Goal: Task Accomplishment & Management: Manage account settings

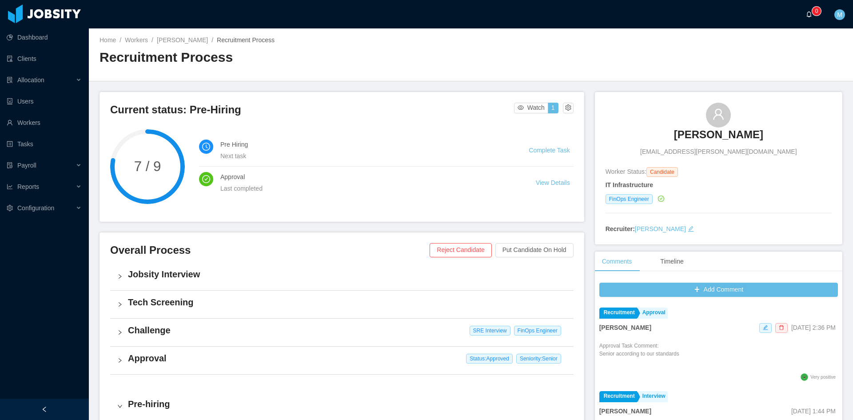
click at [808, 10] on a=83ded146-cd66-4514-80a8-9a7b1e1b5eb6/Matias%20Marin"] "0" at bounding box center [811, 14] width 11 height 28
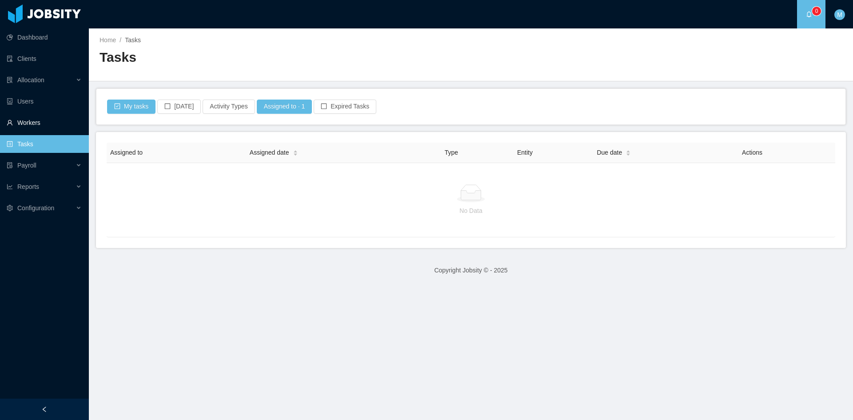
click at [33, 124] on link "Workers" at bounding box center [44, 123] width 75 height 18
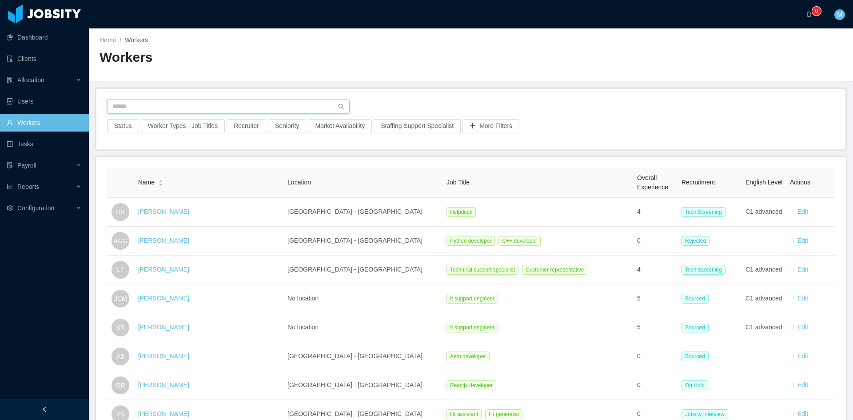
click at [209, 108] on input "text" at bounding box center [228, 107] width 243 height 14
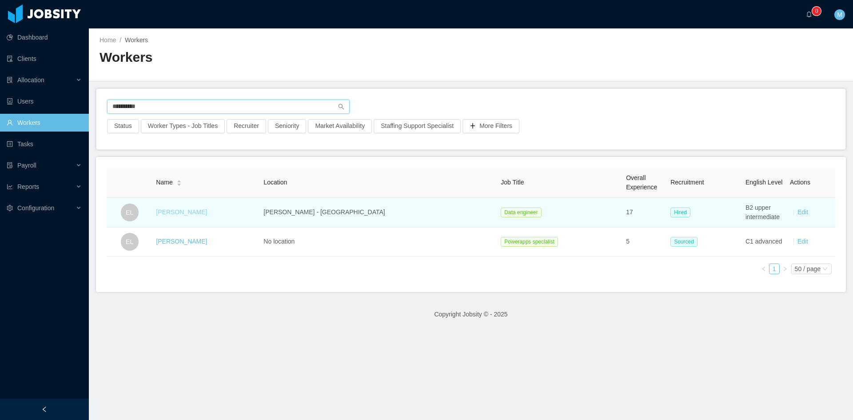
type input "**********"
click at [192, 212] on link "[PERSON_NAME]" at bounding box center [181, 211] width 51 height 7
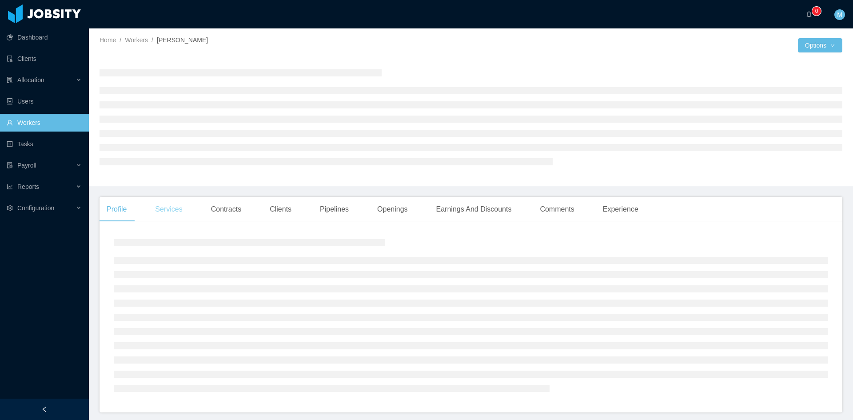
click at [172, 205] on main "Home / Workers / [PERSON_NAME] / Options Profile Services Contracts Clients Pip…" at bounding box center [471, 223] width 764 height 391
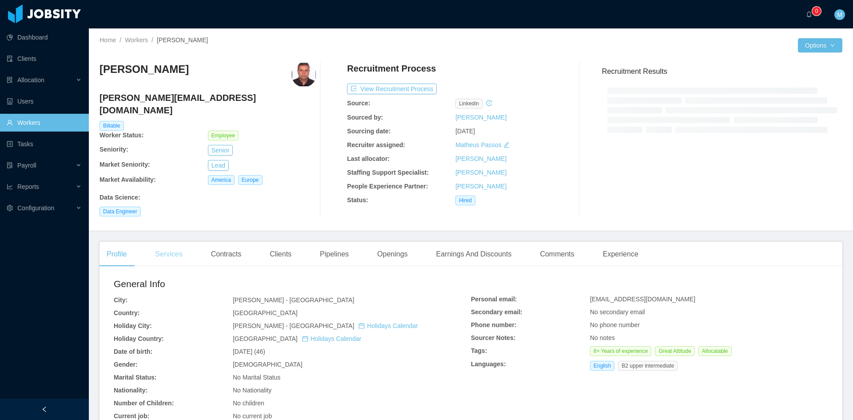
click at [173, 242] on div "Services" at bounding box center [168, 254] width 41 height 25
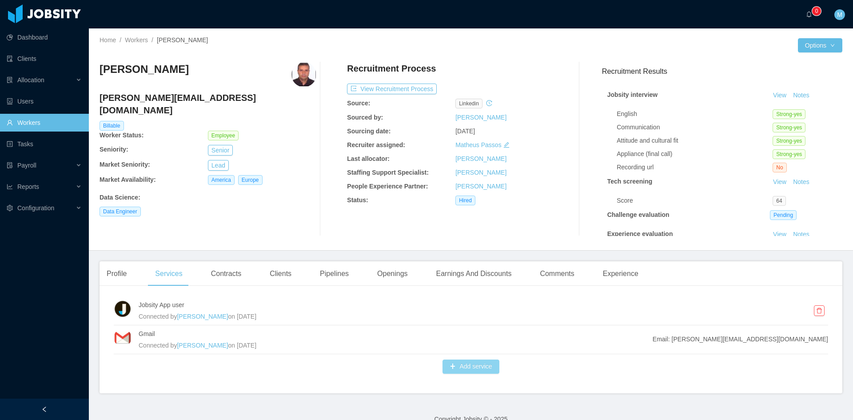
click at [451, 366] on button "Add service" at bounding box center [470, 366] width 56 height 14
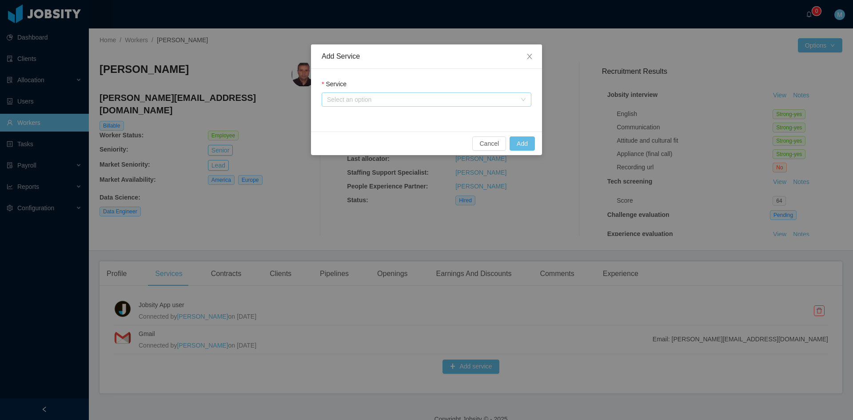
click at [373, 96] on div "Select an option" at bounding box center [421, 99] width 189 height 9
click at [361, 116] on li "Jtalent user" at bounding box center [427, 117] width 210 height 14
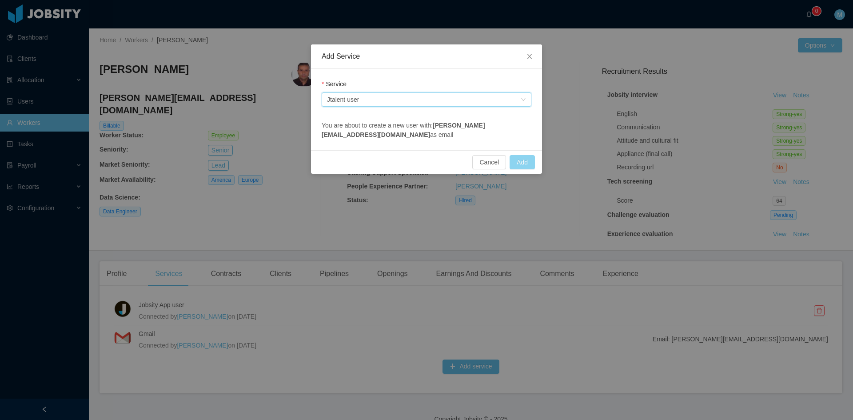
click at [524, 155] on button "Add" at bounding box center [521, 162] width 25 height 14
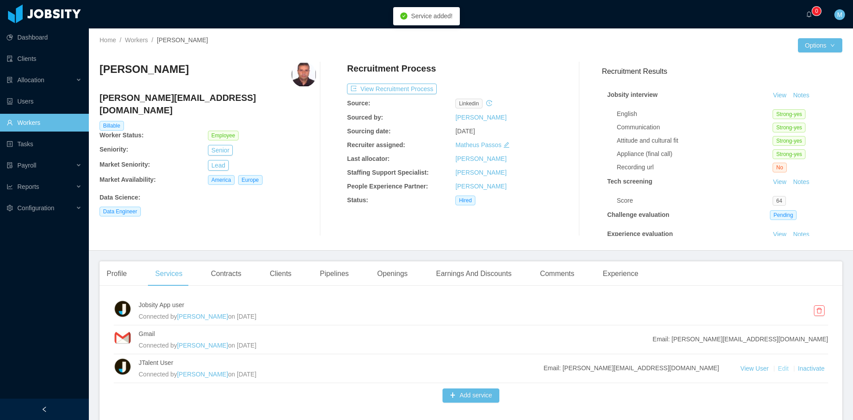
click at [778, 367] on link "Edit" at bounding box center [784, 368] width 12 height 7
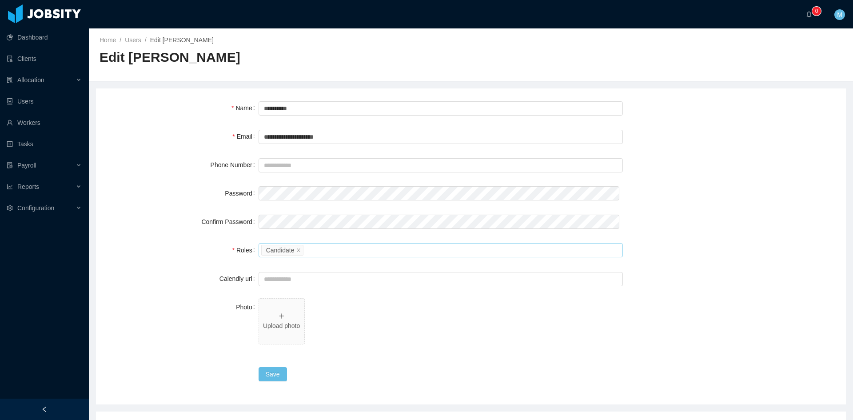
click at [319, 250] on div "Please select the roles Candidate" at bounding box center [439, 249] width 356 height 13
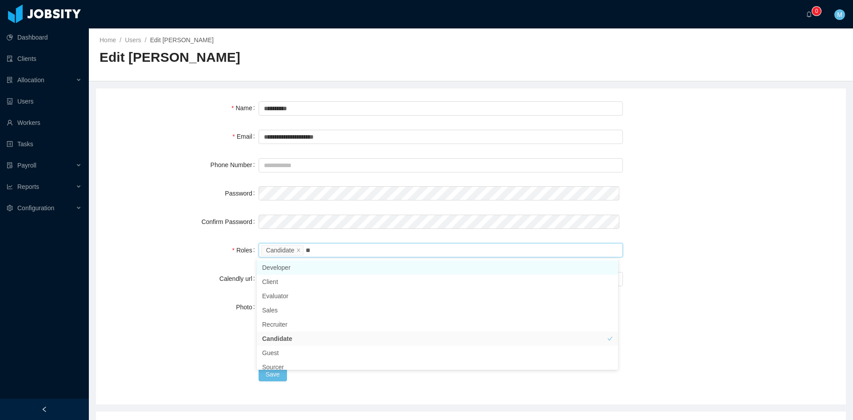
type input "***"
click at [310, 267] on li "Evaluator" at bounding box center [437, 267] width 361 height 14
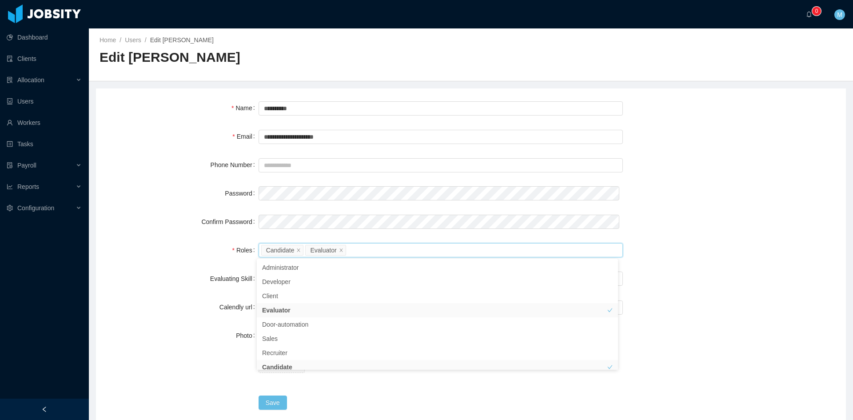
click at [188, 257] on div "Roles" at bounding box center [183, 250] width 152 height 18
click at [271, 278] on div "Select Job Titles" at bounding box center [439, 278] width 350 height 9
type input "***"
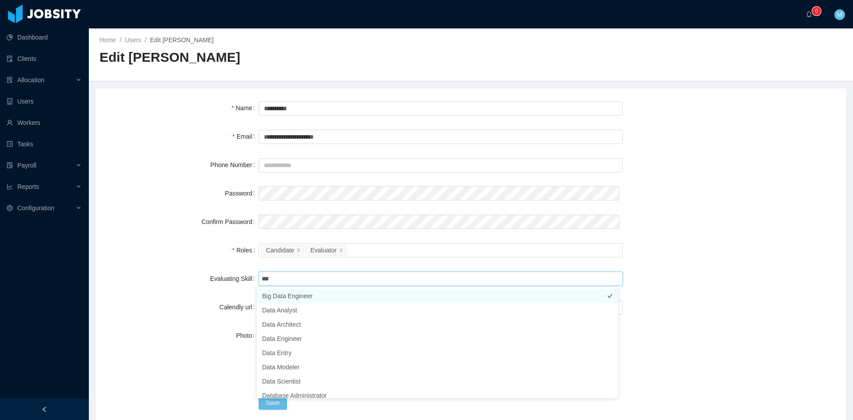
click at [295, 297] on li "Big Data Engineer" at bounding box center [437, 296] width 361 height 14
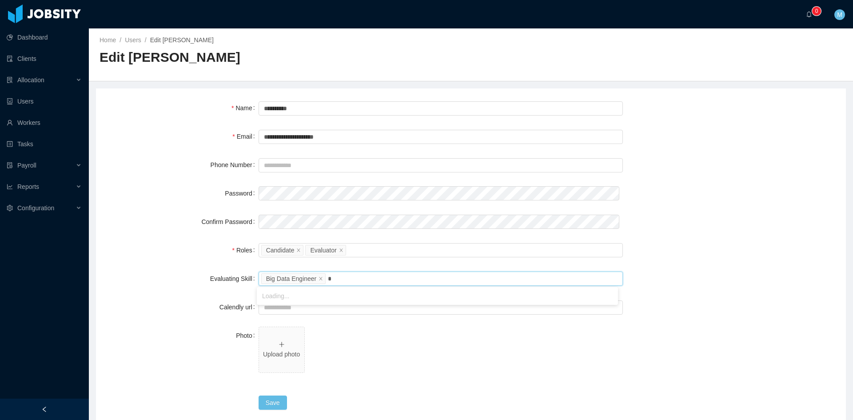
type input "**"
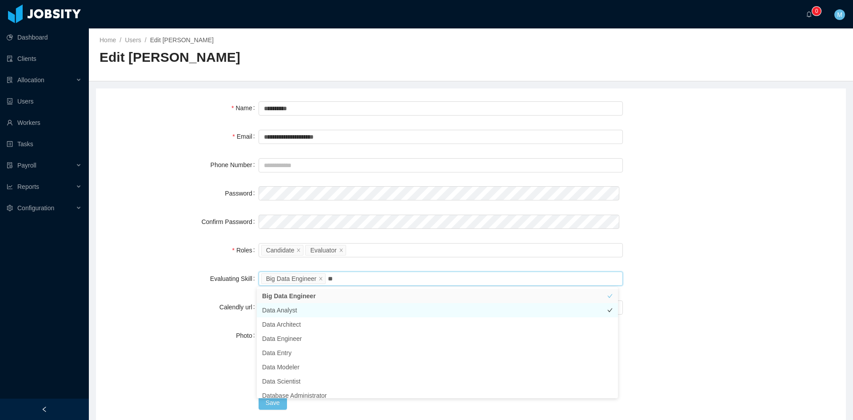
click at [280, 306] on li "Data Analyst" at bounding box center [437, 310] width 361 height 14
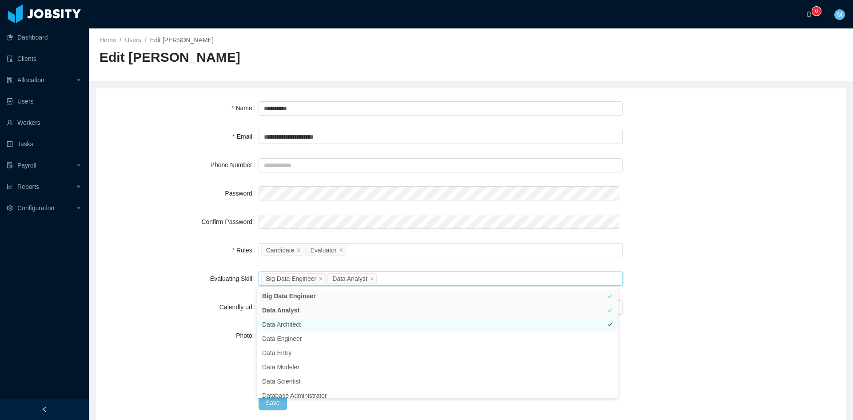
click at [284, 327] on li "Data Architect" at bounding box center [437, 324] width 361 height 14
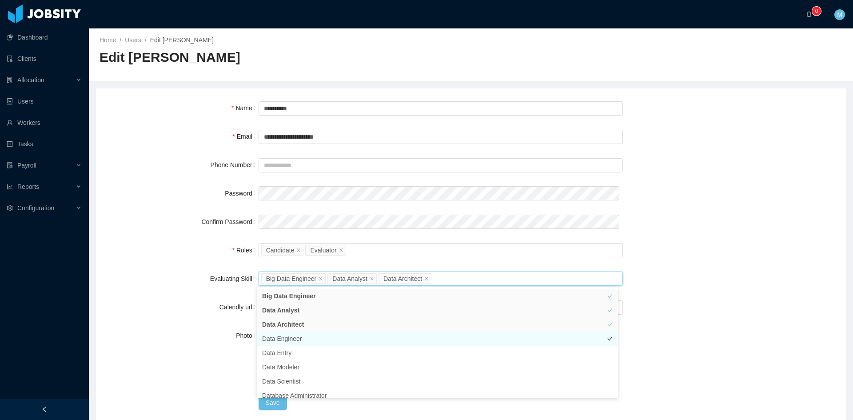
click at [288, 338] on li "Data Engineer" at bounding box center [437, 338] width 361 height 14
click at [291, 381] on li "Data Scientist" at bounding box center [437, 381] width 361 height 14
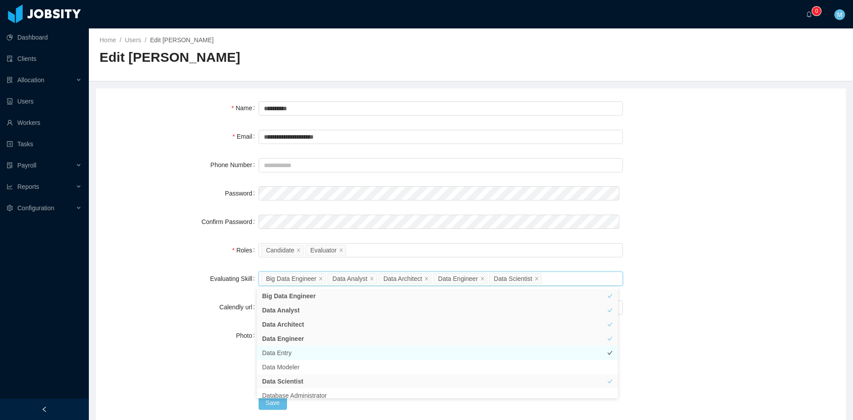
scroll to position [63, 0]
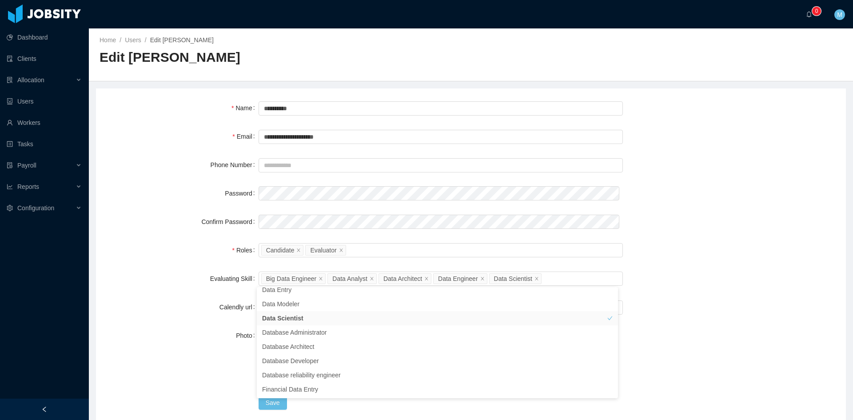
click at [195, 372] on div "Photo Upload photo" at bounding box center [471, 354] width 728 height 56
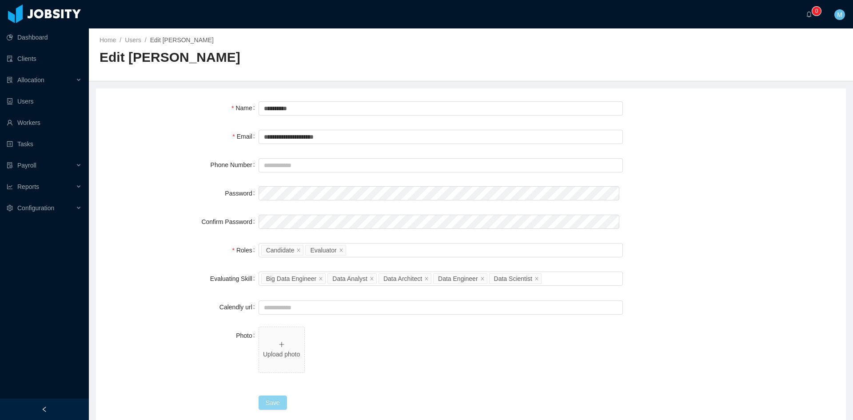
click at [270, 403] on button "Save" at bounding box center [273, 402] width 28 height 14
